Goal: Answer question/provide support

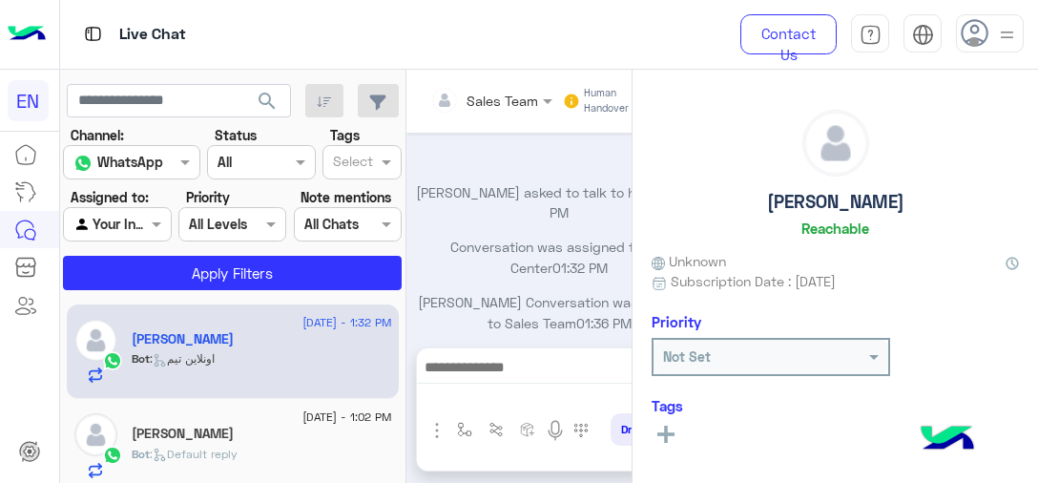
click at [324, 346] on div "[PERSON_NAME]" at bounding box center [262, 341] width 260 height 20
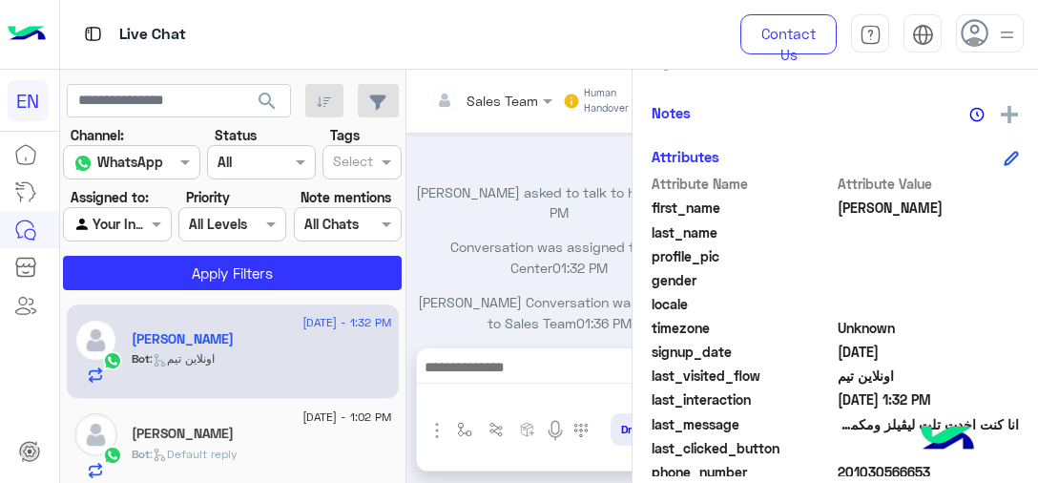
scroll to position [381, 0]
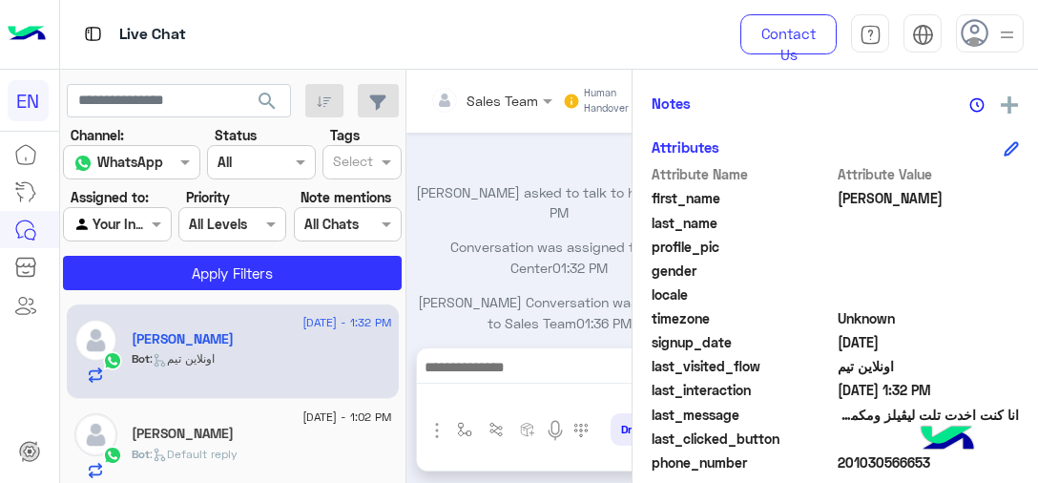
click at [865, 415] on span "انا كنت اخدت تلت ليڤيلز ومكملتش التالت الكلام دا من فتره وكنت عاوز اكمل اونلاين" at bounding box center [928, 414] width 182 height 20
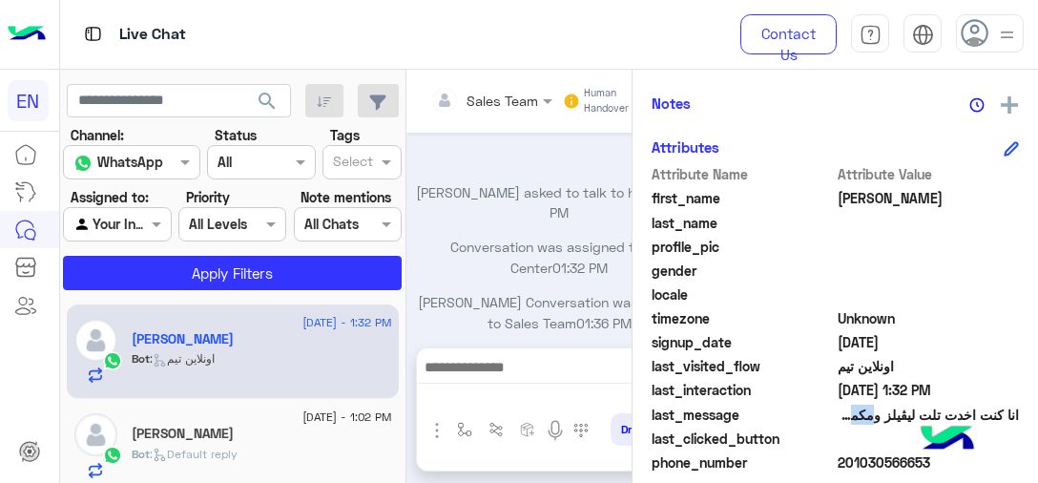
click at [865, 415] on span "انا كنت اخدت تلت ليڤيلز ومكملتش التالت الكلام دا من فتره وكنت عاوز اكمل اونلاين" at bounding box center [928, 414] width 182 height 20
copy span "انا كنت اخدت تلت ليڤيلز ومكملتش التالت الكلام دا من فتره وكنت عاوز اكمل اونلاين"
click at [874, 446] on span at bounding box center [928, 438] width 182 height 20
click at [866, 478] on div "[PERSON_NAME] Unknown Subscription Date : [DATE] Priority Not Set Tags See All …" at bounding box center [834, 280] width 405 height 421
click at [866, 464] on span "201030566653" at bounding box center [928, 462] width 182 height 20
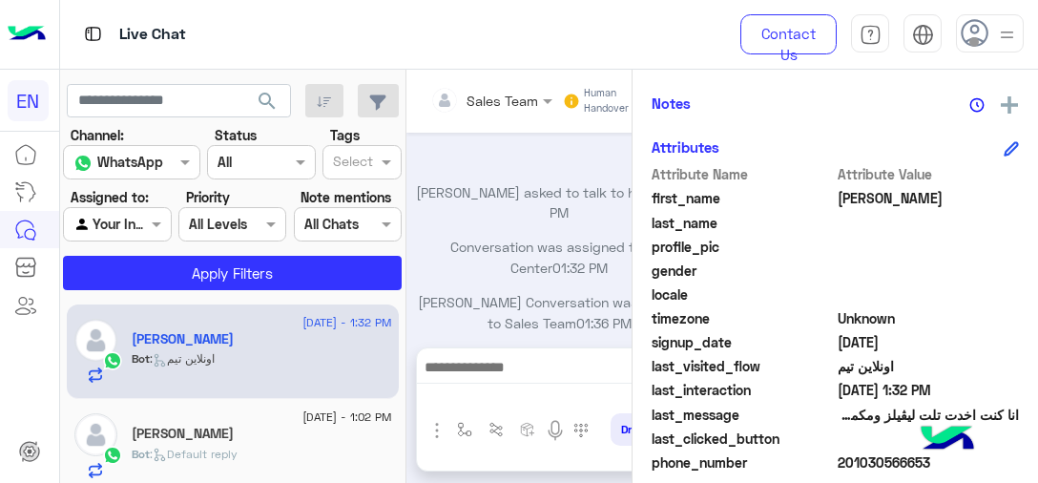
click at [866, 464] on span "201030566653" at bounding box center [928, 462] width 182 height 20
copy span "201030566653"
click at [109, 437] on img at bounding box center [95, 434] width 43 height 43
